Goal: Task Accomplishment & Management: Manage account settings

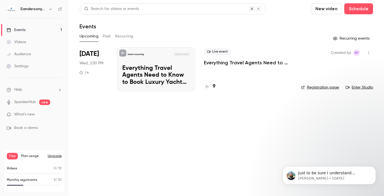
click at [52, 155] on button "Upgrade" at bounding box center [55, 156] width 14 height 4
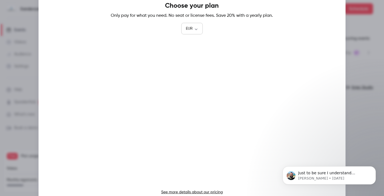
click at [190, 27] on body "Sandersonyachting Events 1 Videos Audience Settings Help SpeakerHub new What's …" at bounding box center [192, 98] width 384 height 196
click at [190, 58] on li "USD" at bounding box center [191, 60] width 21 height 14
type input "***"
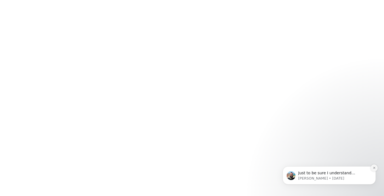
click at [375, 168] on icon "Dismiss notification" at bounding box center [374, 167] width 3 height 3
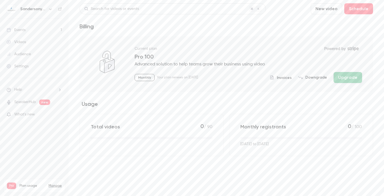
click at [321, 77] on button "Downgrade" at bounding box center [313, 77] width 29 height 5
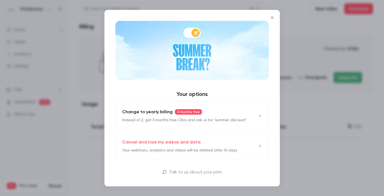
click at [271, 18] on icon "Close" at bounding box center [272, 17] width 7 height 4
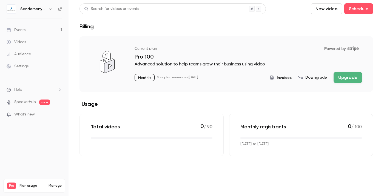
click at [20, 29] on div "Events" at bounding box center [16, 29] width 19 height 5
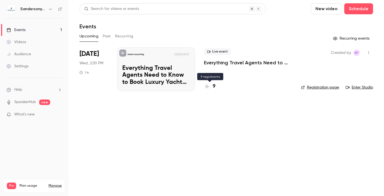
click at [213, 85] on h4 "9" at bounding box center [214, 86] width 3 height 7
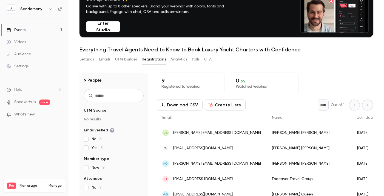
scroll to position [54, 0]
